Goal: Navigation & Orientation: Find specific page/section

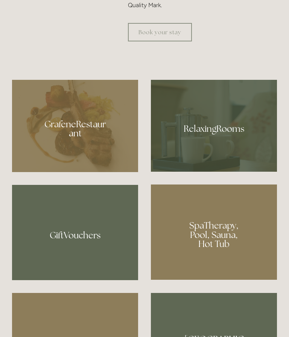
scroll to position [476, 0]
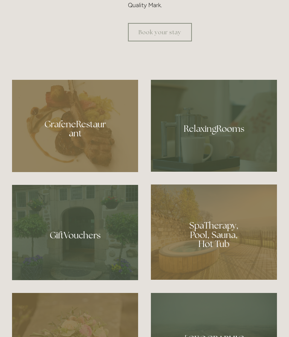
click at [215, 171] on div at bounding box center [214, 126] width 126 height 92
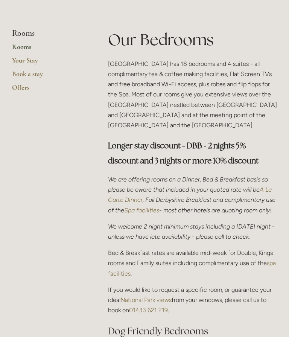
scroll to position [176, 0]
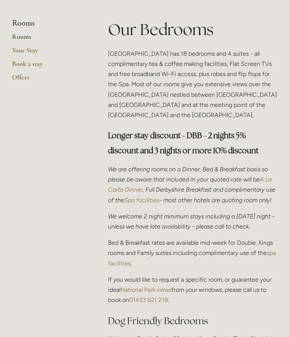
click at [22, 83] on link "Offers" at bounding box center [48, 80] width 72 height 14
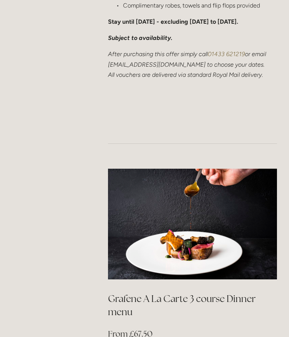
scroll to position [1067, 0]
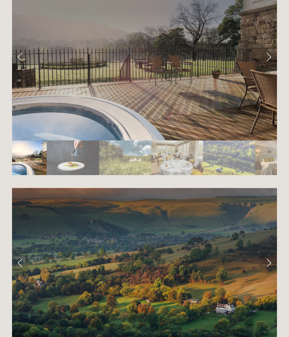
scroll to position [1339, 0]
